Goal: Transaction & Acquisition: Book appointment/travel/reservation

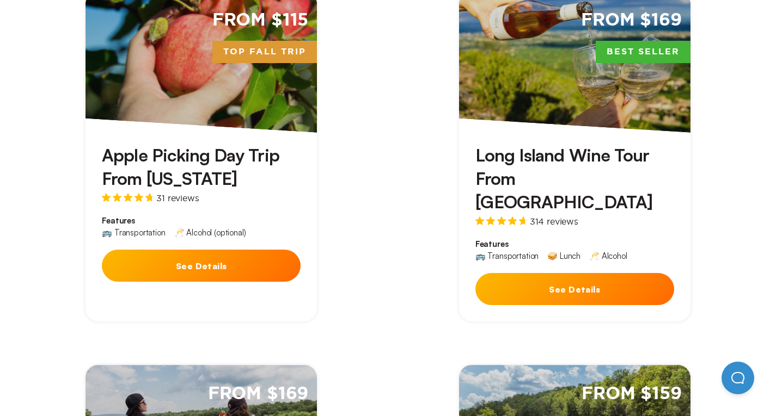
scroll to position [436, 0]
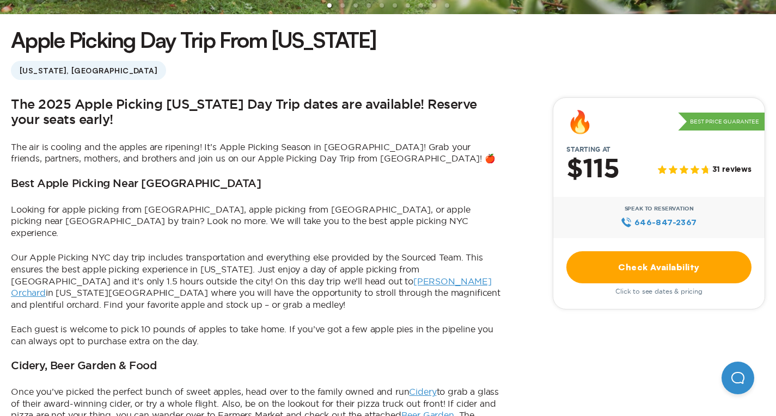
click at [566, 254] on link "Check Availability" at bounding box center [658, 268] width 185 height 32
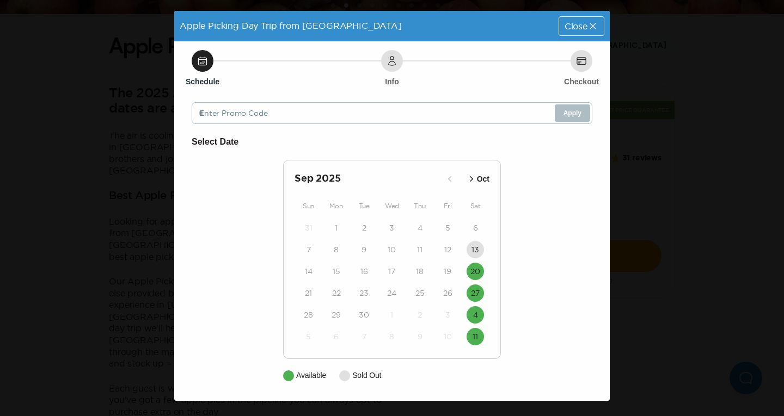
click at [490, 249] on div "Sep 2025 Oct Sun Mon Tue Wed Thu Fri Sat 31 1 2 3 4 5 6 7 8 9 10 11 12 13 14 15…" at bounding box center [392, 259] width 218 height 199
click at [571, 36] on div "Apple Picking Day Trip from NYC Close" at bounding box center [392, 26] width 436 height 30
click at [565, 27] on span "Close" at bounding box center [576, 26] width 23 height 9
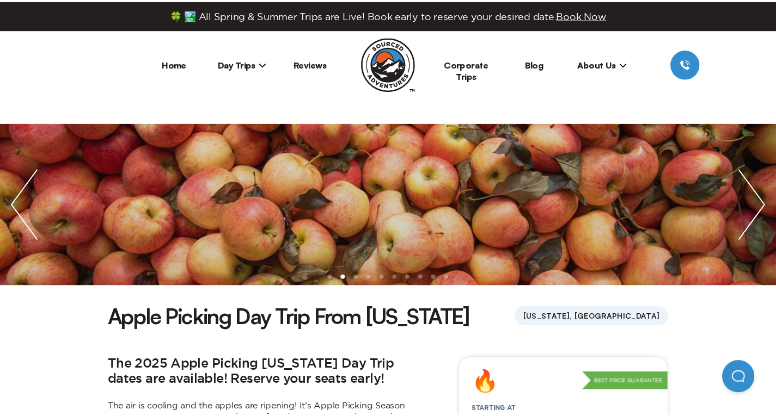
scroll to position [272, 0]
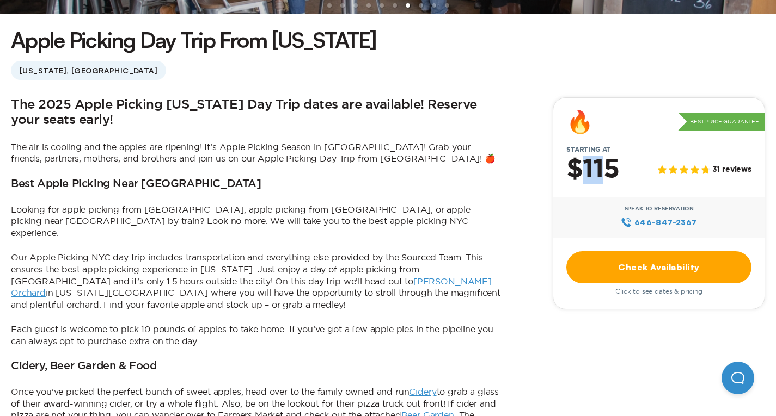
drag, startPoint x: 506, startPoint y: 156, endPoint x: 483, endPoint y: 157, distance: 22.3
click at [566, 157] on h2 "$115" at bounding box center [592, 170] width 53 height 28
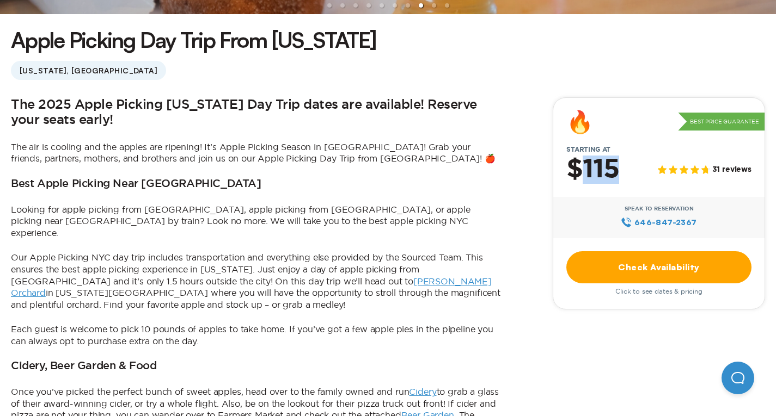
drag, startPoint x: 523, startPoint y: 158, endPoint x: 486, endPoint y: 159, distance: 37.0
click at [566, 159] on h2 "$115" at bounding box center [592, 170] width 53 height 28
copy h2 "115"
